Goal: Navigation & Orientation: Find specific page/section

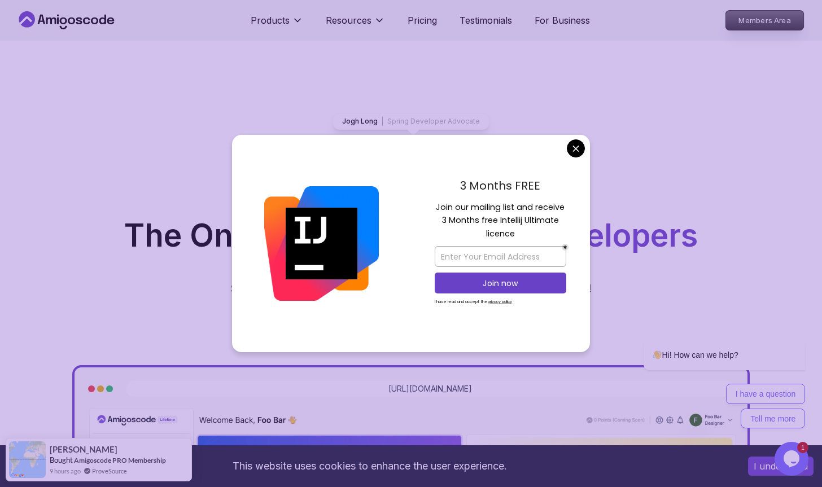
click at [750, 25] on p "Members Area" at bounding box center [765, 20] width 78 height 19
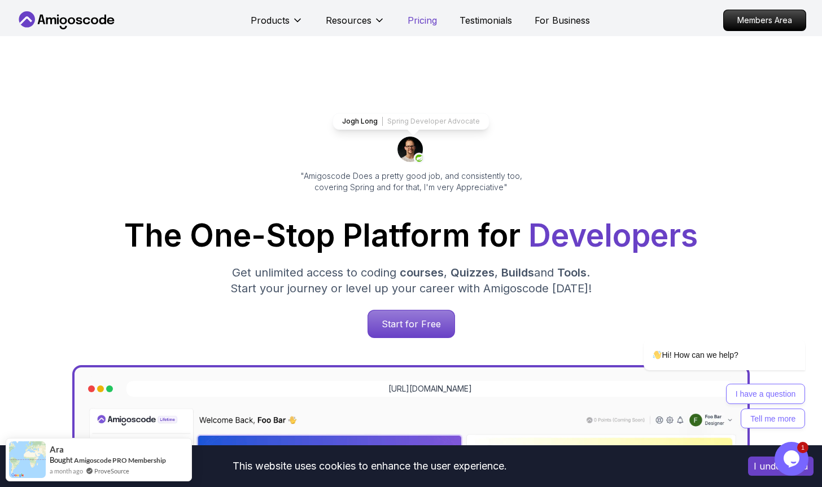
click at [425, 22] on p "Pricing" at bounding box center [422, 21] width 29 height 14
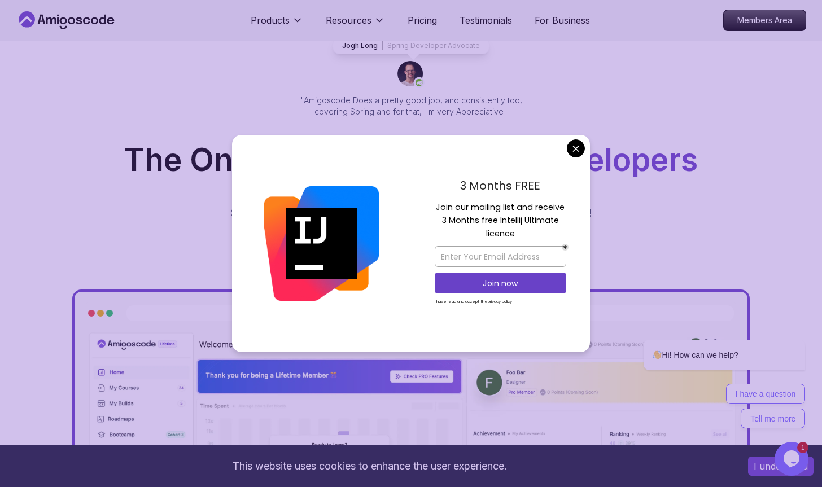
scroll to position [10, 0]
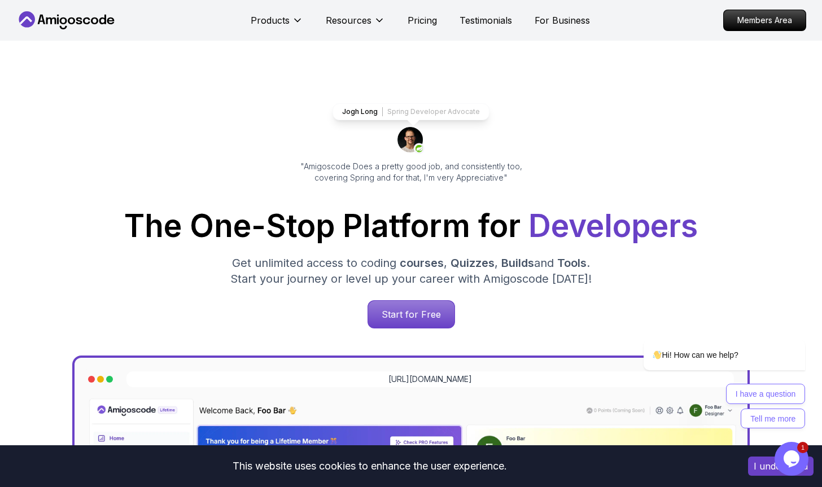
scroll to position [0, 0]
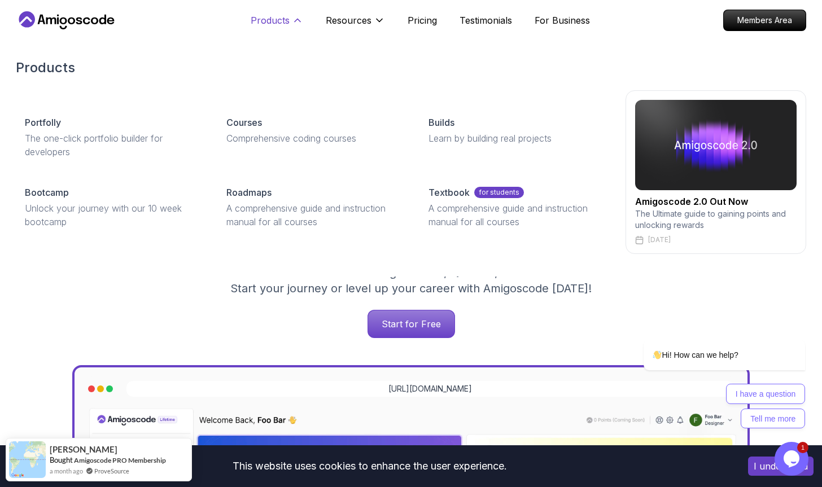
click at [280, 24] on p "Products" at bounding box center [270, 21] width 39 height 14
